Goal: Use online tool/utility: Utilize a website feature to perform a specific function

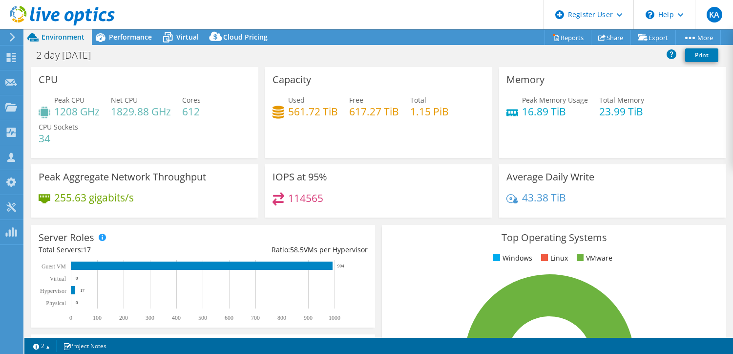
select select "USD"
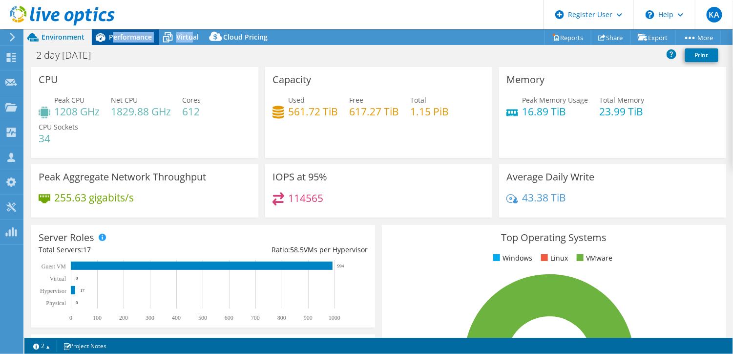
drag, startPoint x: 191, startPoint y: 34, endPoint x: 114, endPoint y: 33, distance: 76.7
click at [114, 33] on div "Environment Performance Virtual Upgrades Cloud Pricing" at bounding box center [149, 37] width 251 height 16
click at [114, 33] on div "KA Dell User [PERSON_NAME] [EMAIL_ADDRESS][PERSON_NAME][DOMAIN_NAME] Dell My Pr…" at bounding box center [366, 177] width 733 height 354
click at [118, 38] on span "Performance" at bounding box center [130, 36] width 43 height 9
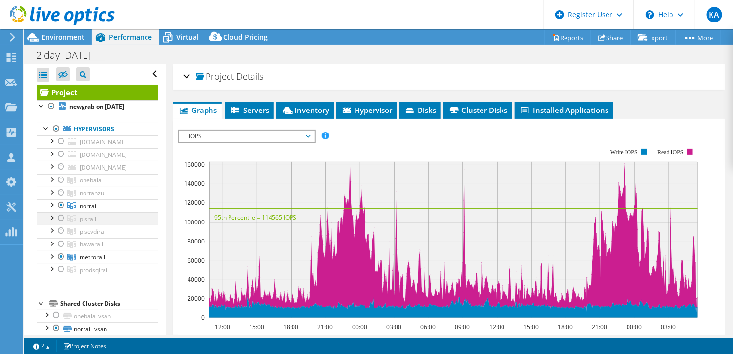
click at [60, 217] on div at bounding box center [61, 218] width 10 height 12
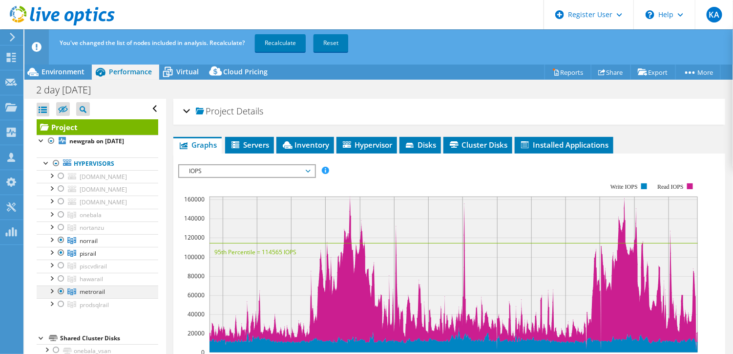
click at [61, 289] on div at bounding box center [61, 291] width 10 height 12
click at [281, 49] on link "Recalculate" at bounding box center [280, 43] width 51 height 18
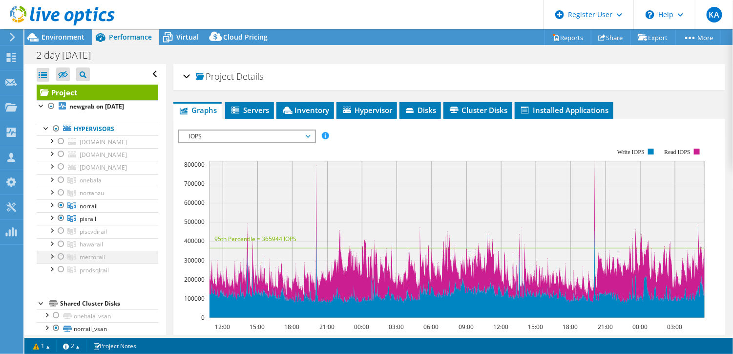
click at [61, 253] on div at bounding box center [61, 257] width 10 height 12
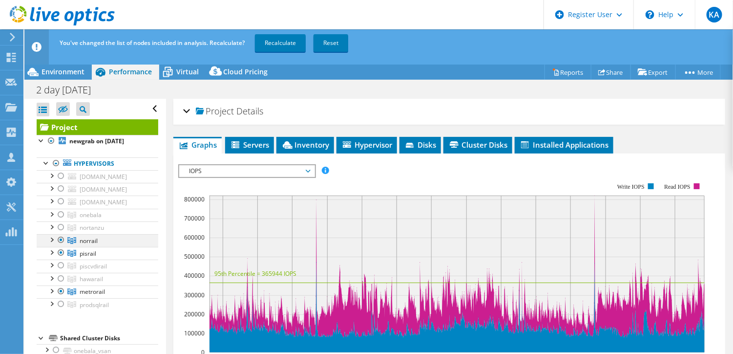
click at [61, 237] on div at bounding box center [61, 240] width 10 height 12
click at [266, 45] on link "Recalculate" at bounding box center [280, 43] width 51 height 18
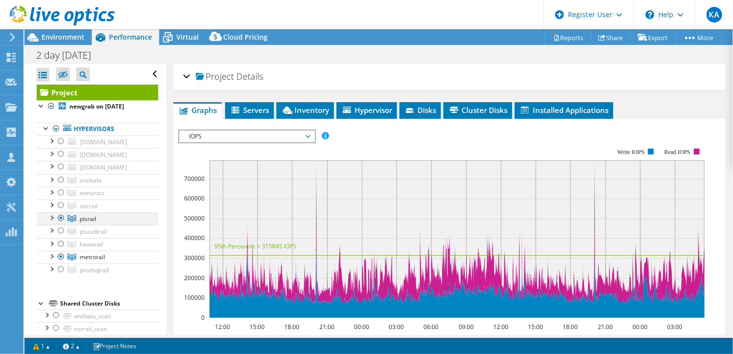
click at [53, 216] on div at bounding box center [51, 217] width 10 height 10
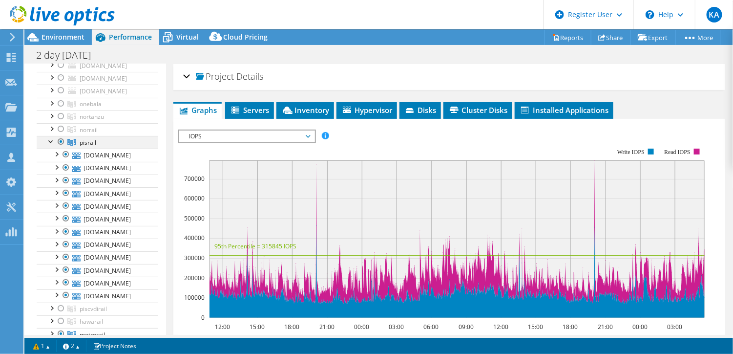
scroll to position [108, 0]
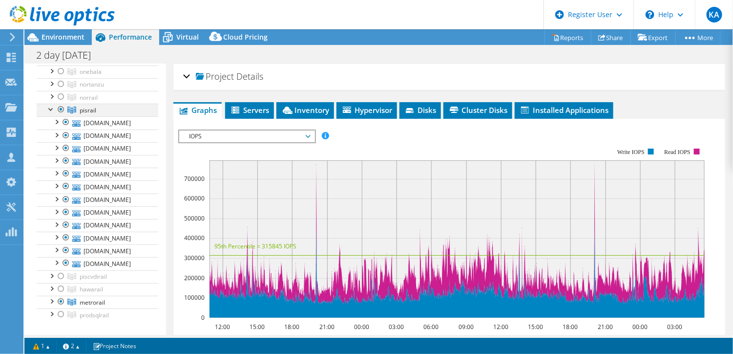
click at [49, 109] on div at bounding box center [51, 109] width 10 height 10
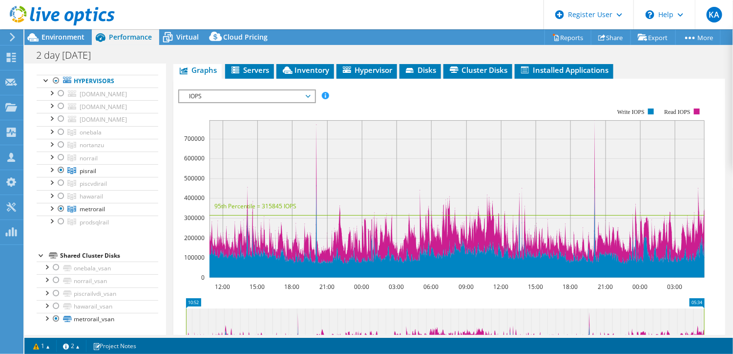
scroll to position [32, 0]
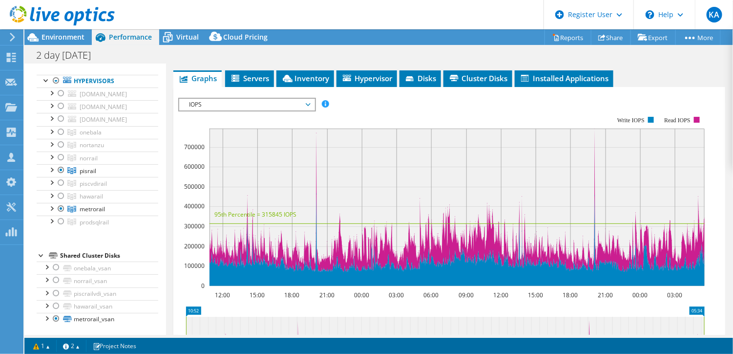
click at [691, 82] on ul "Graphs Servers Inventory Hypervisor Disks Cluster Disks Installed Applications" at bounding box center [449, 78] width 552 height 17
click at [208, 101] on span "IOPS" at bounding box center [247, 105] width 126 height 12
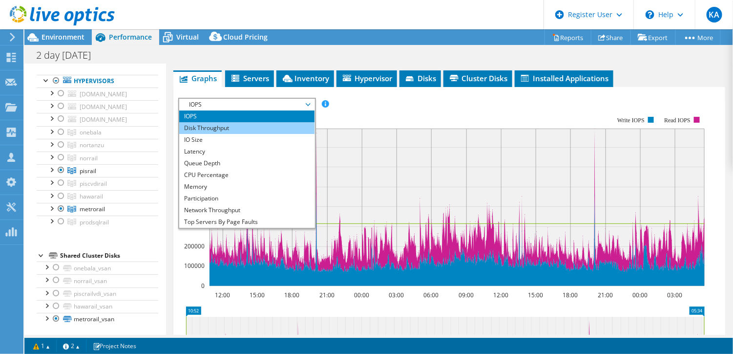
click at [212, 130] on li "Disk Throughput" at bounding box center [246, 128] width 135 height 12
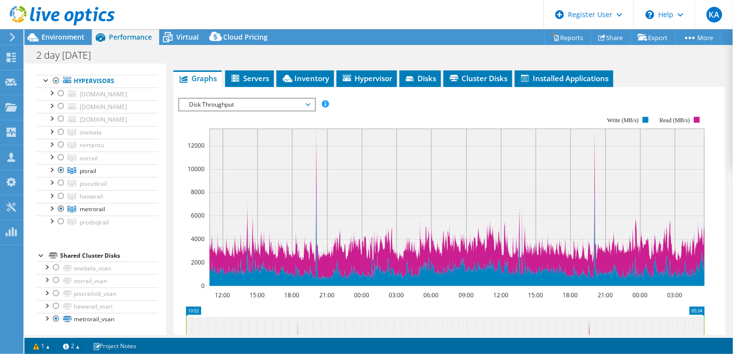
click at [692, 71] on ul "Graphs Servers Inventory Hypervisor Disks Cluster Disks Installed Applications" at bounding box center [449, 78] width 552 height 17
click at [368, 108] on rect at bounding box center [441, 201] width 527 height 195
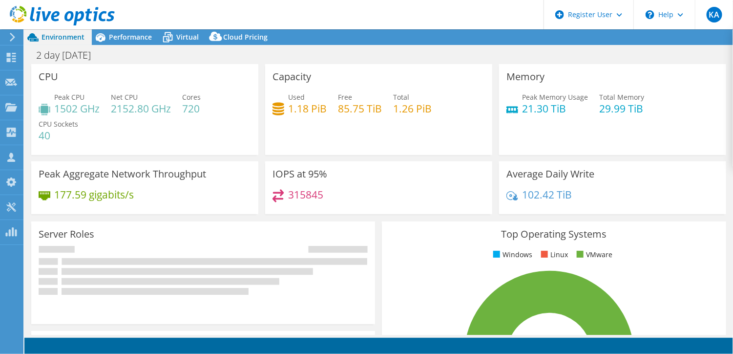
select select "USD"
